Goal: Task Accomplishment & Management: Use online tool/utility

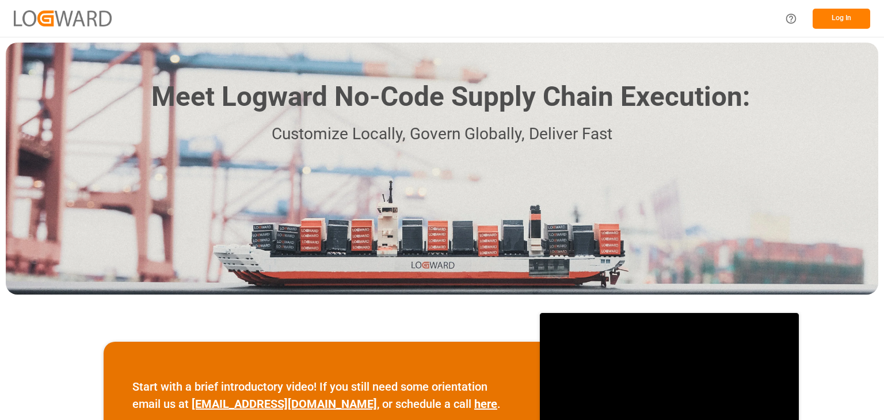
click at [826, 19] on button "Log In" at bounding box center [842, 19] width 58 height 20
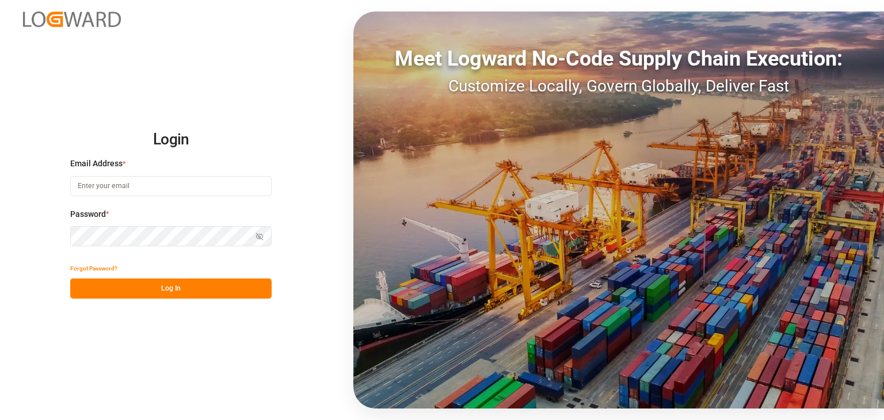
click at [142, 189] on input at bounding box center [170, 186] width 201 height 20
type input "[PERSON_NAME][EMAIL_ADDRESS][PERSON_NAME][DOMAIN_NAME]"
click at [191, 279] on button "Log In" at bounding box center [170, 289] width 201 height 20
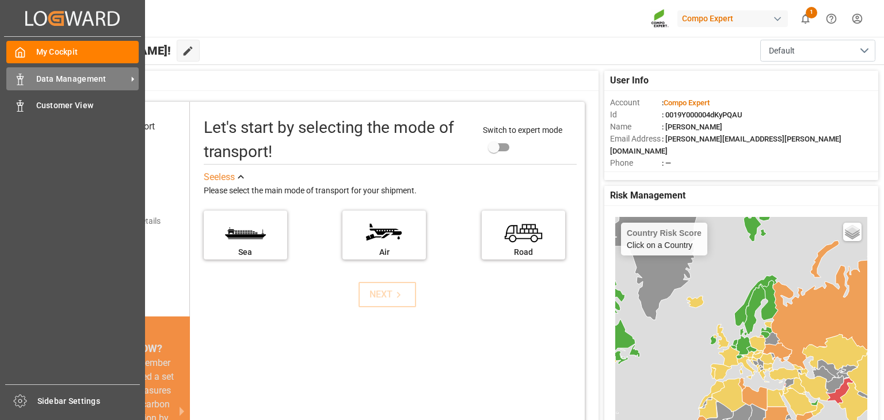
click at [36, 72] on div "Data Management Data Management" at bounding box center [72, 78] width 132 height 22
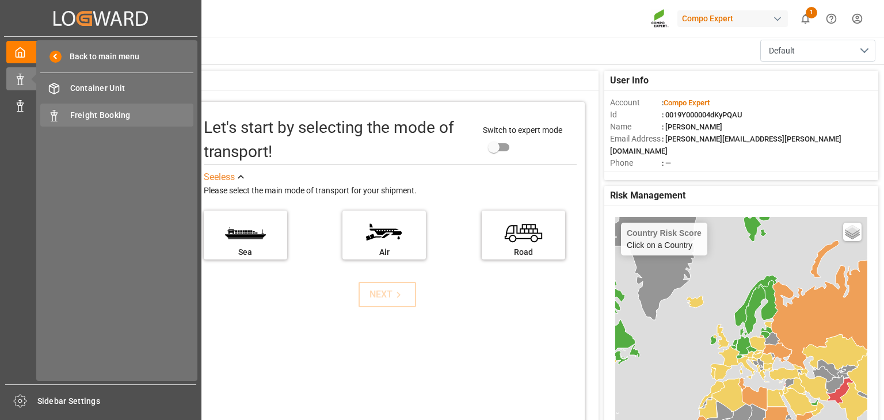
click at [71, 120] on span "Freight Booking" at bounding box center [132, 115] width 124 height 12
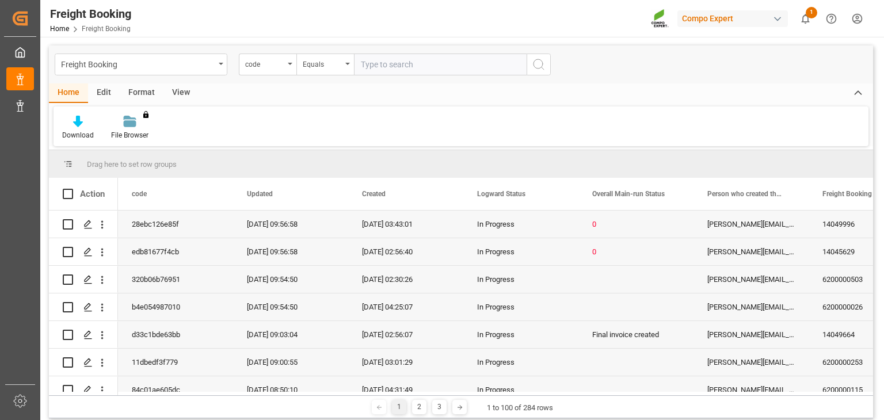
paste input "2000000016"
type input "2000000016"
click at [529, 68] on button "search button" at bounding box center [539, 65] width 24 height 22
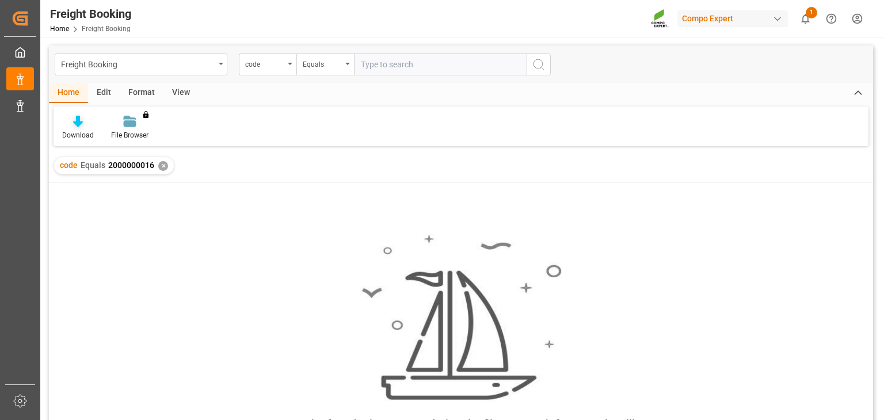
click at [78, 128] on div "Download" at bounding box center [78, 127] width 49 height 25
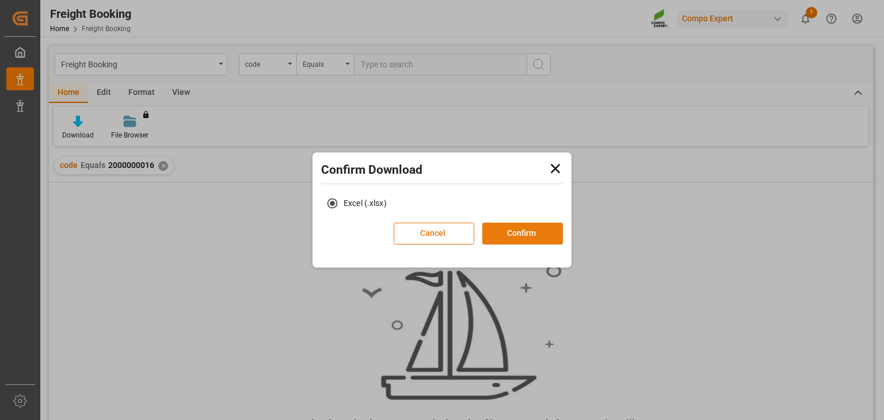
click at [514, 227] on button "Confirm" at bounding box center [522, 234] width 81 height 22
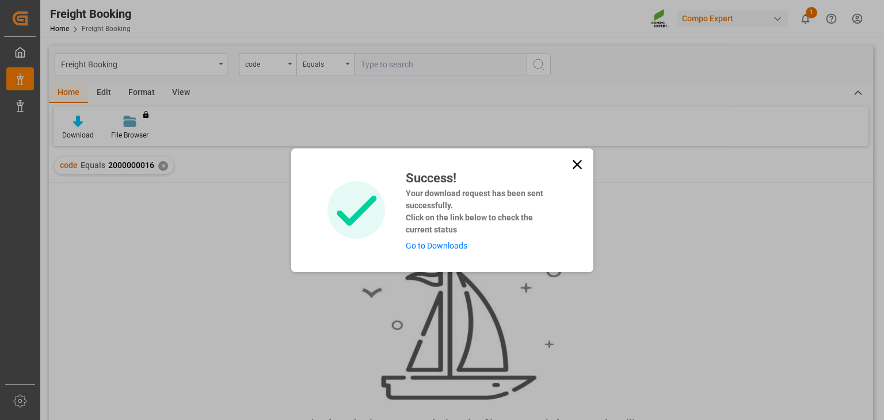
click at [447, 245] on link "Go to Downloads" at bounding box center [437, 245] width 62 height 9
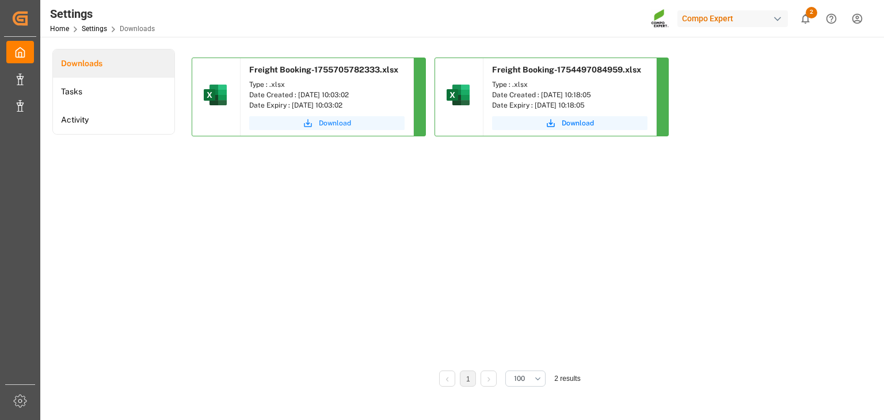
click at [311, 120] on icon "submit" at bounding box center [308, 123] width 10 height 10
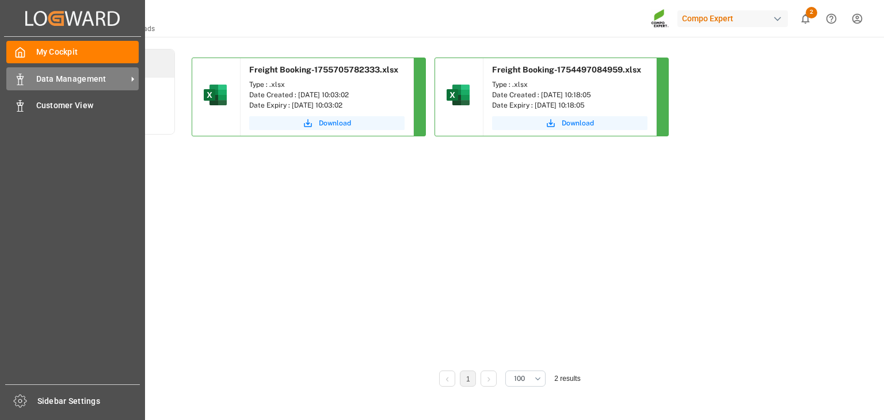
click at [51, 75] on span "Data Management" at bounding box center [81, 79] width 91 height 12
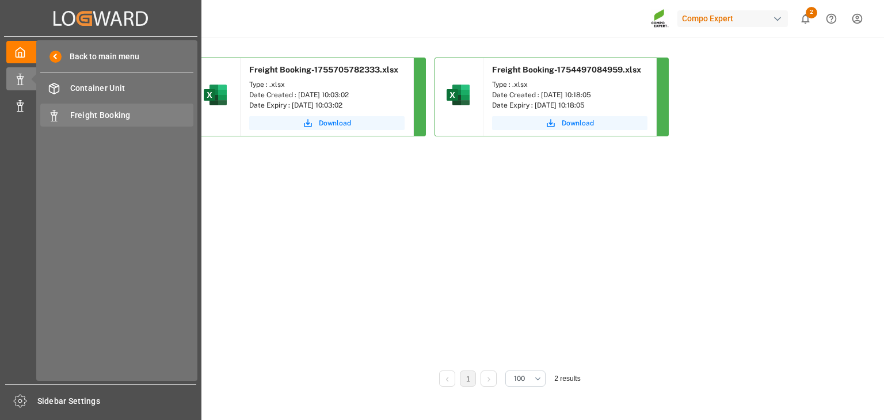
click at [74, 109] on div "Freight Booking Freight Booking" at bounding box center [116, 115] width 153 height 22
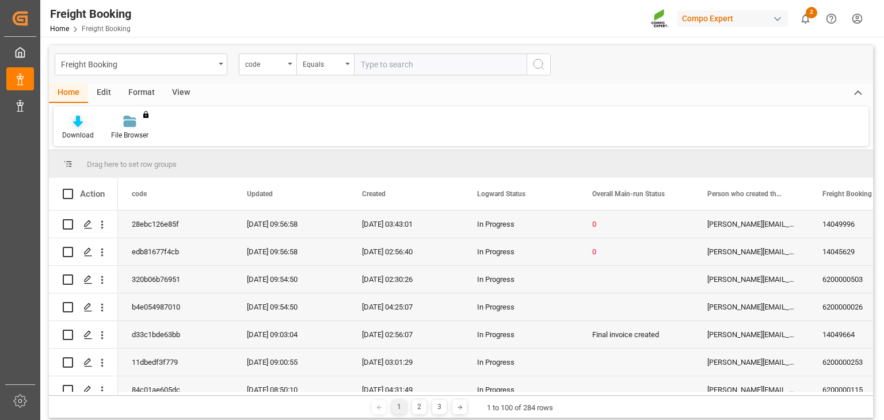
click at [77, 123] on icon at bounding box center [78, 122] width 10 height 12
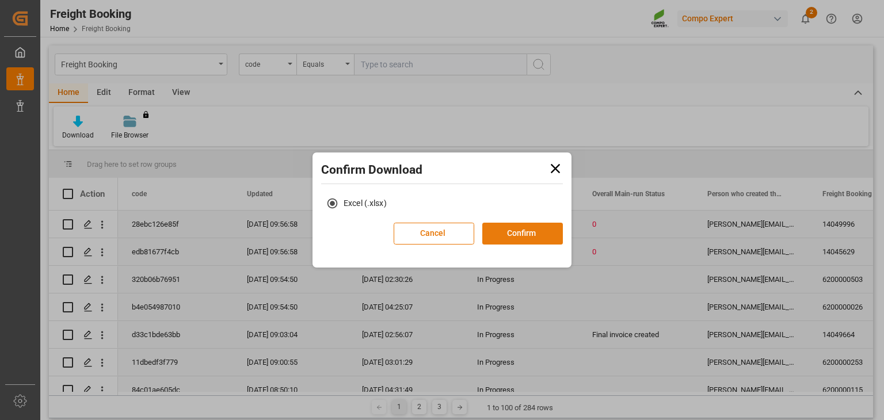
click at [494, 228] on button "Confirm" at bounding box center [522, 234] width 81 height 22
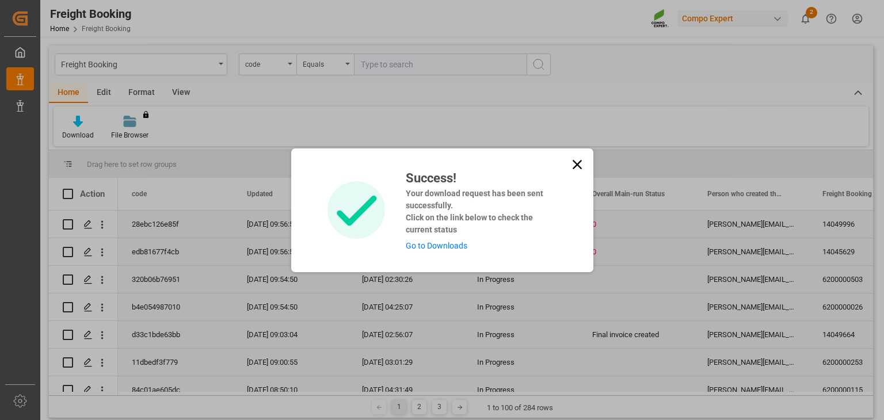
click at [467, 245] on div "Success! Your download request has been sent successfully. Click on the link be…" at bounding box center [476, 210] width 159 height 83
click at [459, 245] on link "Go to Downloads" at bounding box center [437, 245] width 62 height 9
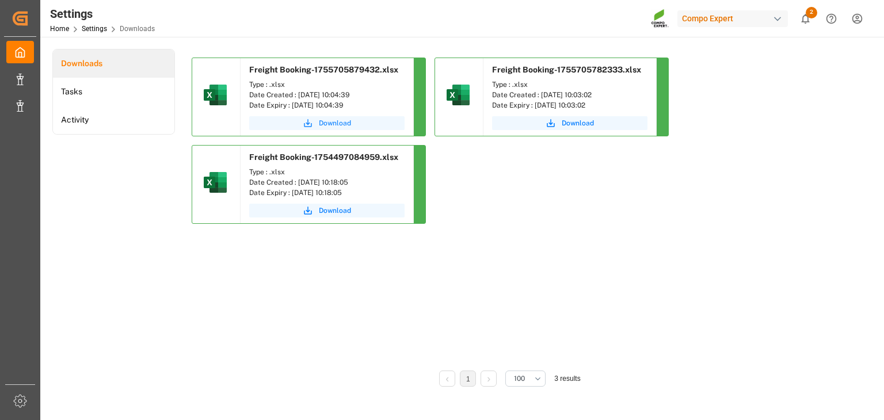
click at [322, 125] on span "Download" at bounding box center [335, 123] width 32 height 10
click at [384, 119] on button "Download" at bounding box center [326, 123] width 155 height 14
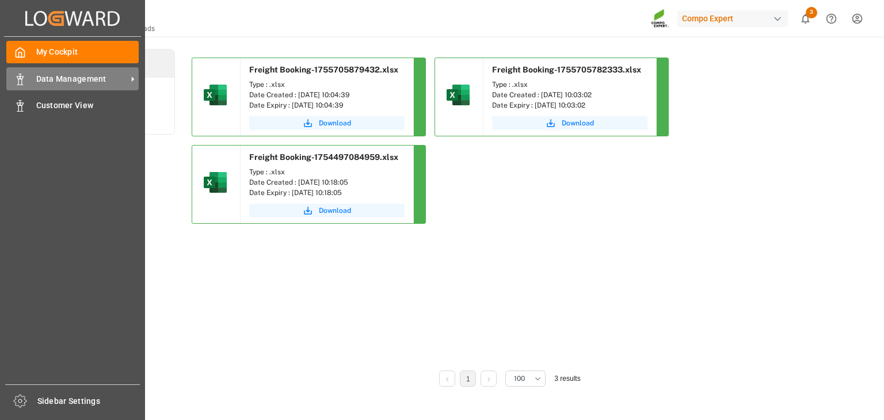
click at [46, 87] on div "Data Management Data Management" at bounding box center [72, 78] width 132 height 22
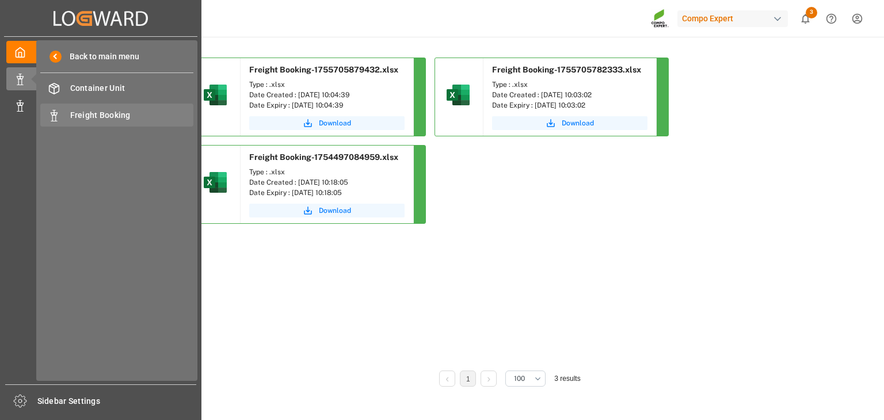
click at [108, 106] on div "Freight Booking Freight Booking" at bounding box center [116, 115] width 153 height 22
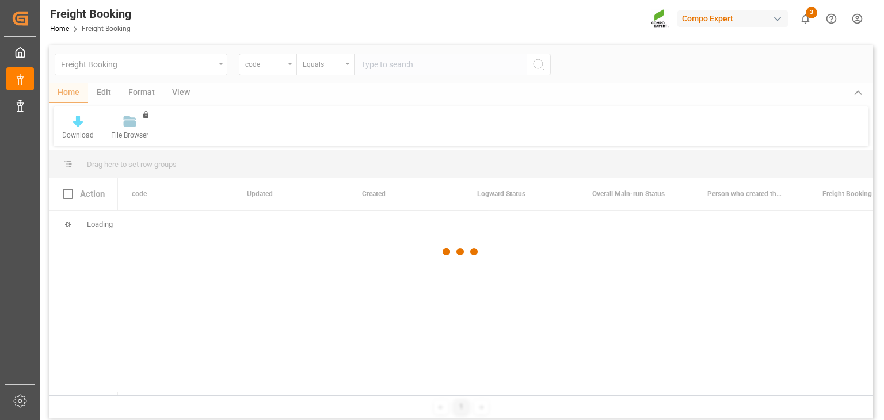
click at [391, 71] on div at bounding box center [461, 251] width 824 height 413
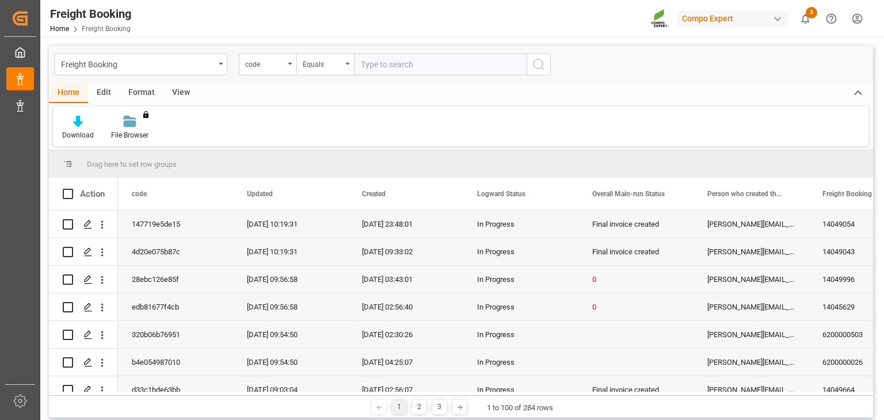
click at [396, 70] on input "text" at bounding box center [440, 65] width 173 height 22
paste input "2000000016"
type input "2000000016"
click at [550, 62] on button "search button" at bounding box center [539, 65] width 24 height 22
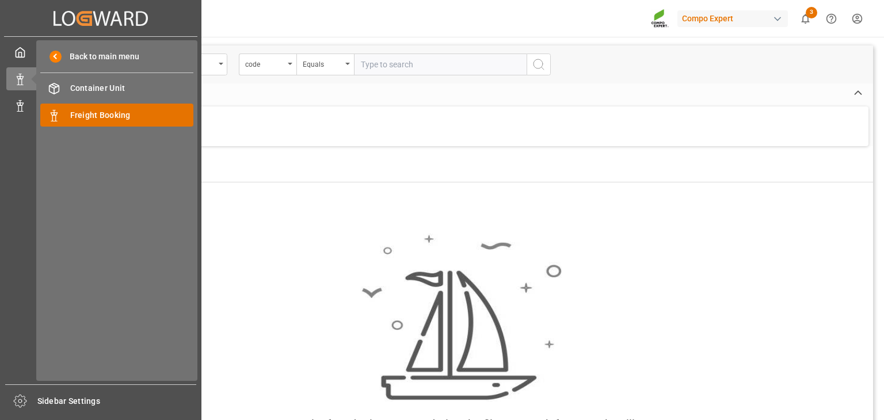
click at [120, 118] on span "Freight Booking" at bounding box center [132, 115] width 124 height 12
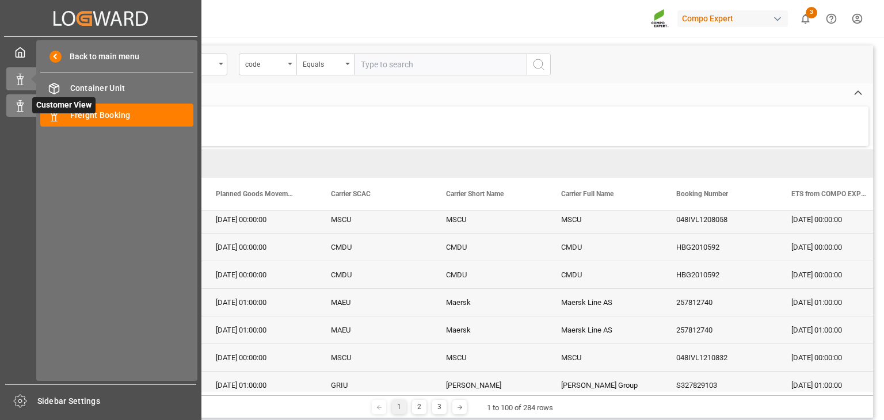
click at [22, 104] on icon at bounding box center [20, 106] width 12 height 12
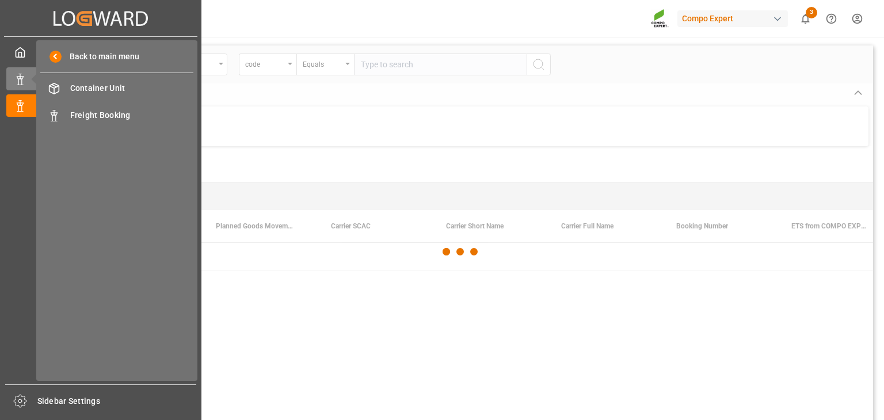
click at [121, 115] on span "Freight Booking" at bounding box center [132, 115] width 124 height 12
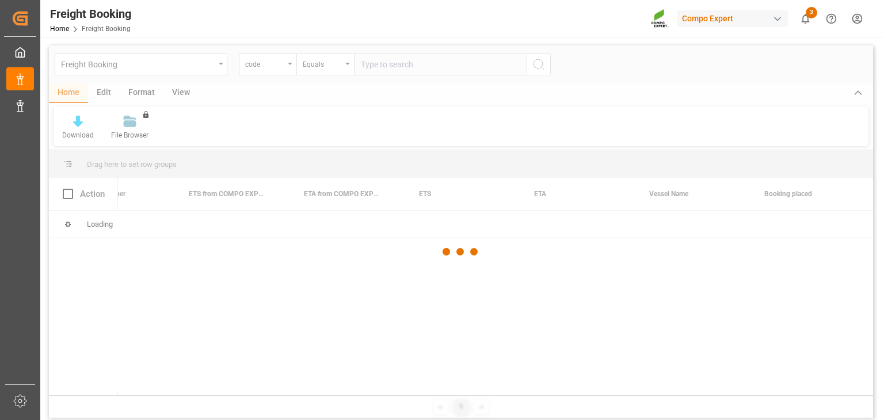
scroll to position [0, 856]
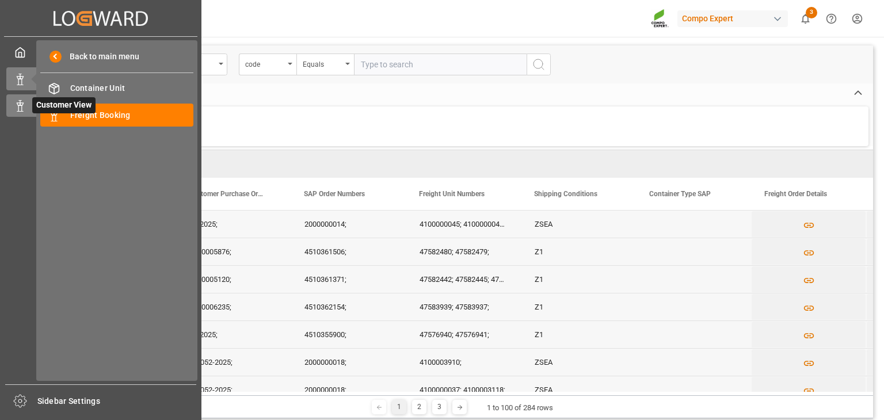
click at [25, 109] on icon at bounding box center [20, 106] width 12 height 12
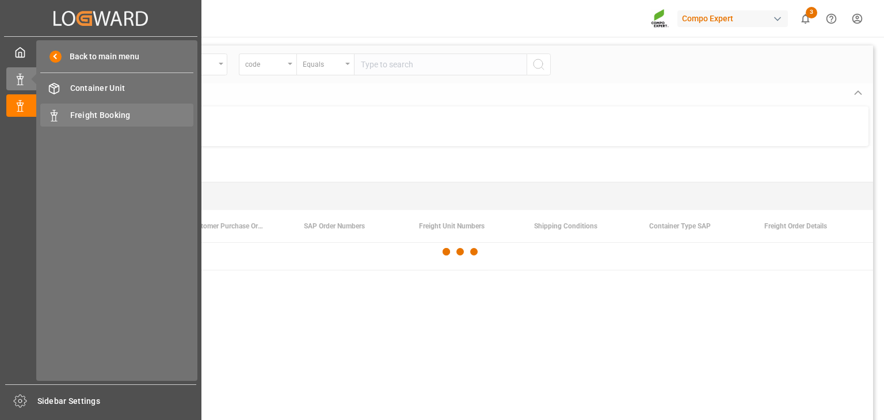
click at [71, 117] on span "Freight Booking" at bounding box center [132, 115] width 124 height 12
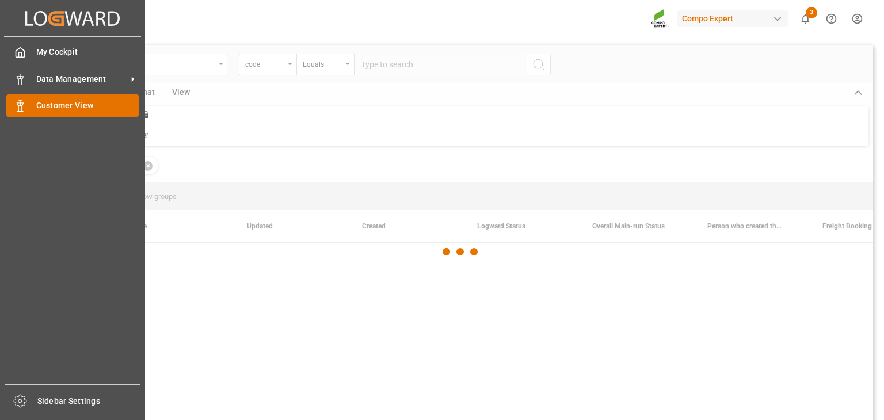
click at [36, 106] on span "Customer View" at bounding box center [87, 106] width 103 height 12
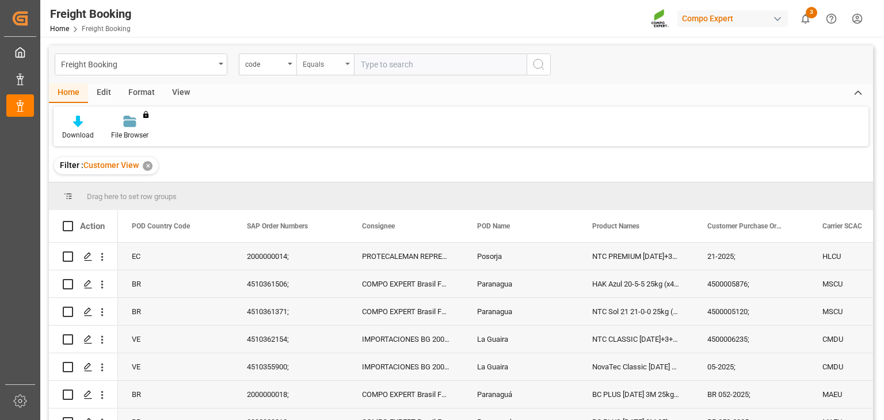
click at [349, 60] on div "Equals" at bounding box center [325, 65] width 58 height 22
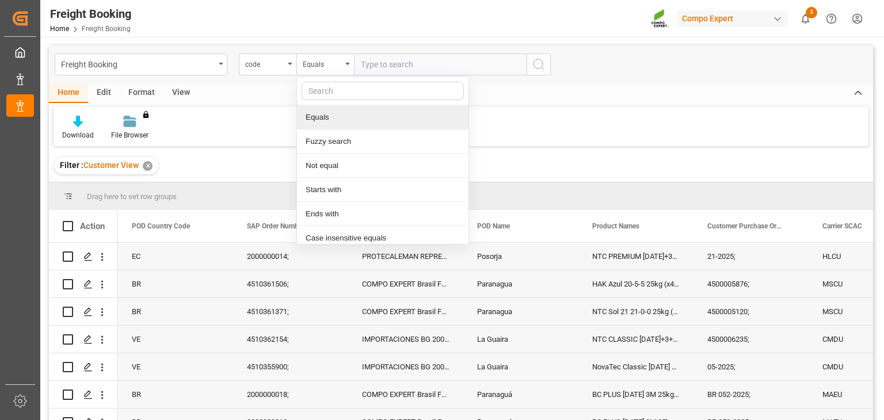
click at [265, 183] on div "Drag here to set row groups" at bounding box center [461, 196] width 824 height 28
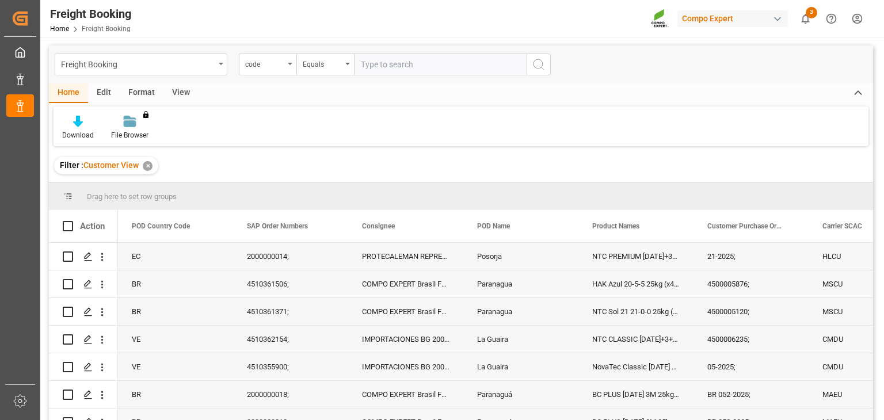
click at [108, 91] on div "Edit" at bounding box center [104, 93] width 32 height 20
click at [175, 88] on div "View" at bounding box center [180, 93] width 35 height 20
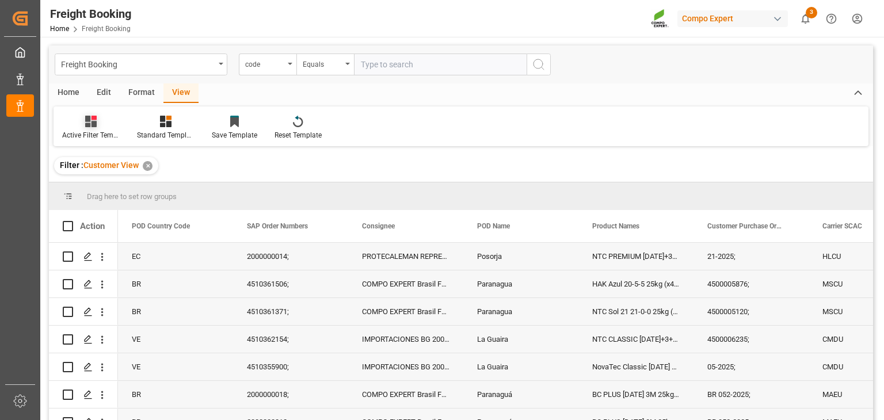
click at [108, 135] on div "Active Filter Template" at bounding box center [91, 135] width 58 height 10
click at [211, 148] on div "Freight Booking code Equals Home Edit Format View Active Filter Template Active…" at bounding box center [461, 247] width 824 height 405
click at [98, 121] on div at bounding box center [91, 121] width 58 height 12
click at [207, 54] on div "Freight Booking" at bounding box center [141, 65] width 173 height 22
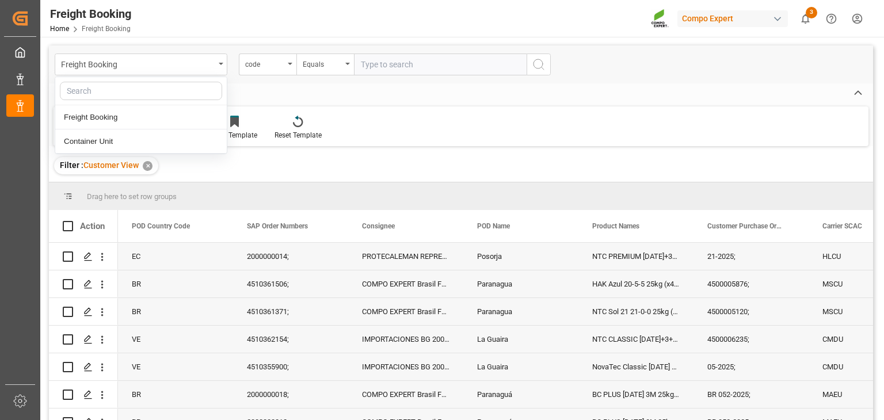
click at [273, 86] on div "Home Edit Format View" at bounding box center [461, 93] width 824 height 20
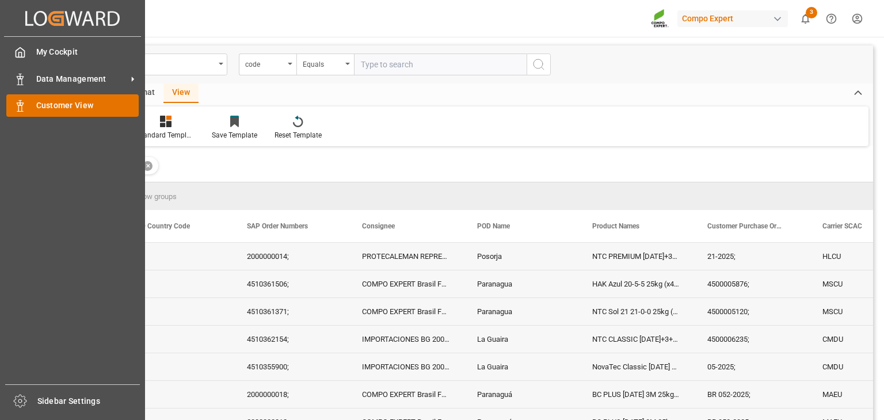
click at [35, 108] on div "Customer View Customer View" at bounding box center [72, 105] width 132 height 22
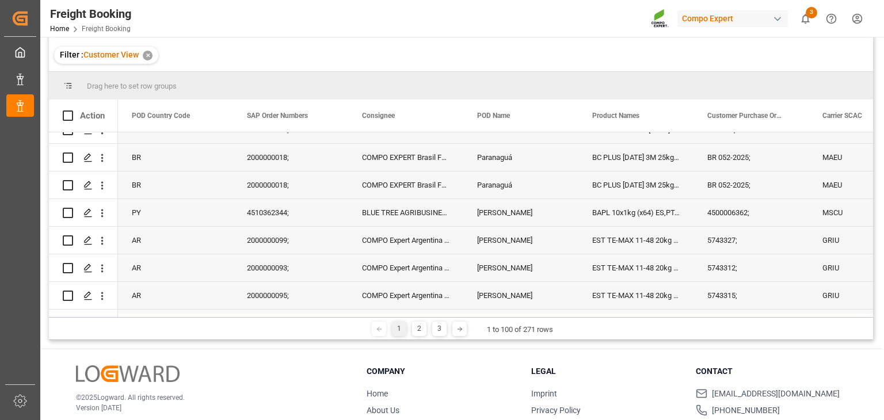
scroll to position [117, 0]
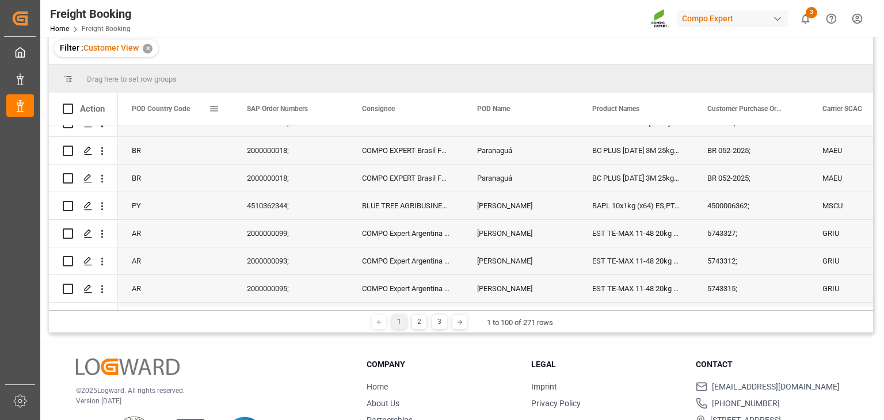
click at [209, 112] on span at bounding box center [214, 109] width 10 height 10
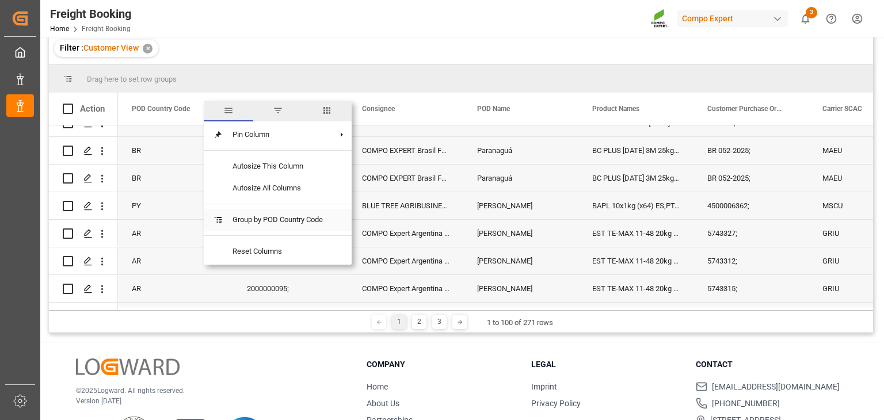
click at [297, 216] on span "Group by POD Country Code" at bounding box center [277, 220] width 109 height 22
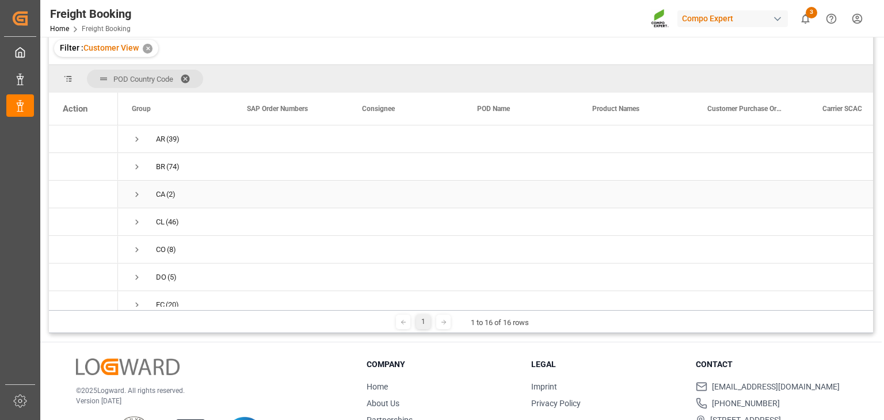
scroll to position [265, 0]
click at [183, 233] on span "US (3)" at bounding box center [175, 237] width 87 height 26
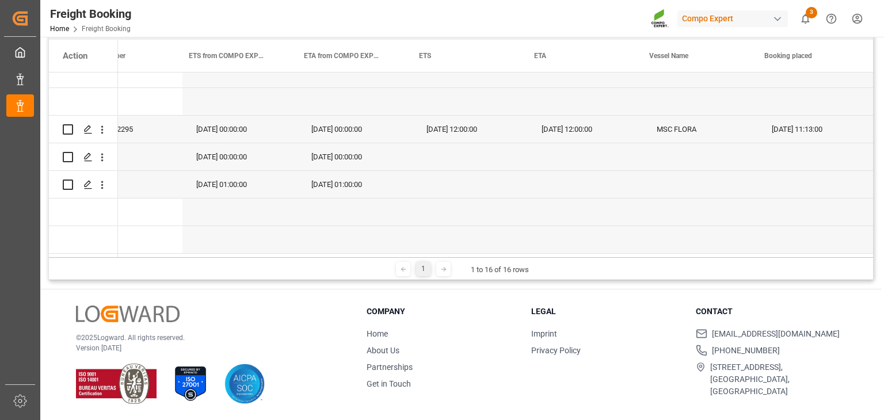
scroll to position [0, 594]
